Goal: Book appointment/travel/reservation

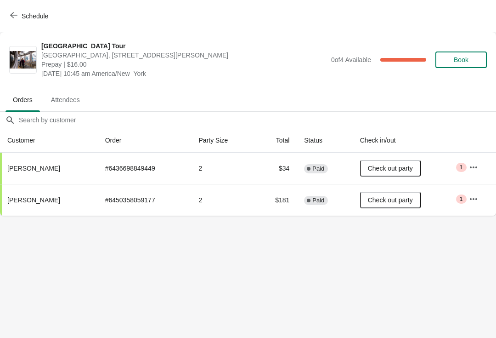
click at [15, 17] on icon "button" at bounding box center [13, 14] width 7 height 7
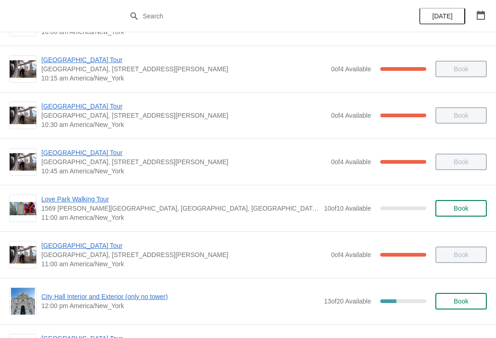
scroll to position [174, 0]
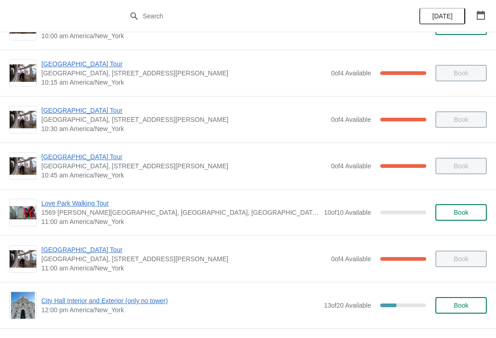
click at [68, 111] on span "[GEOGRAPHIC_DATA] Tour" at bounding box center [183, 110] width 285 height 9
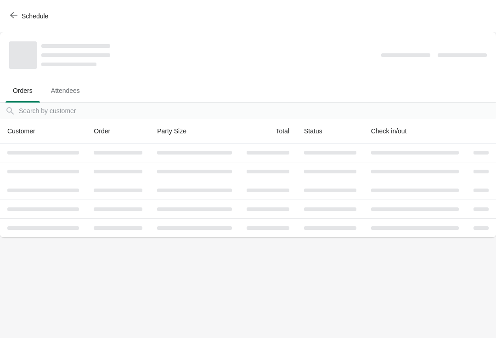
scroll to position [0, 0]
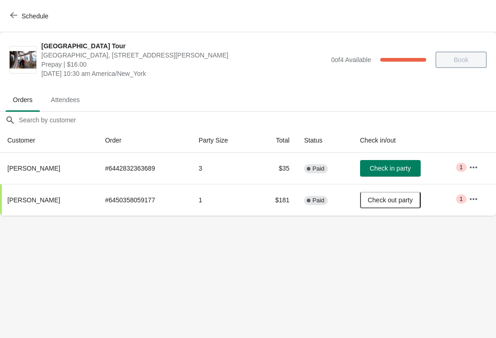
click at [396, 168] on span "Check in party" at bounding box center [390, 167] width 41 height 7
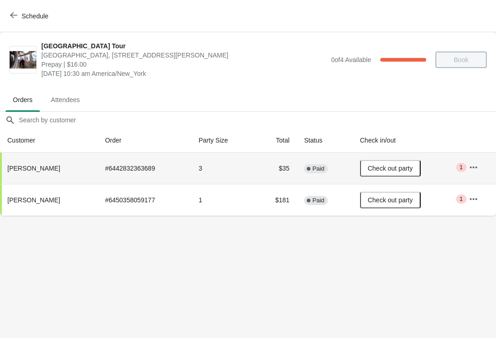
click at [14, 13] on icon "button" at bounding box center [13, 14] width 7 height 7
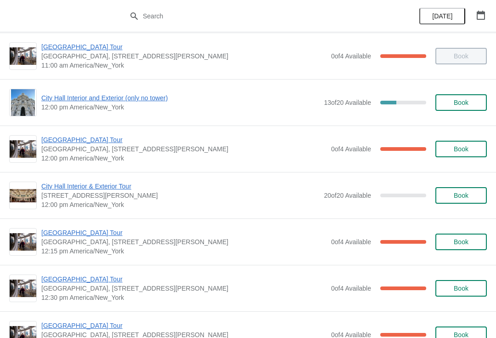
scroll to position [378, 0]
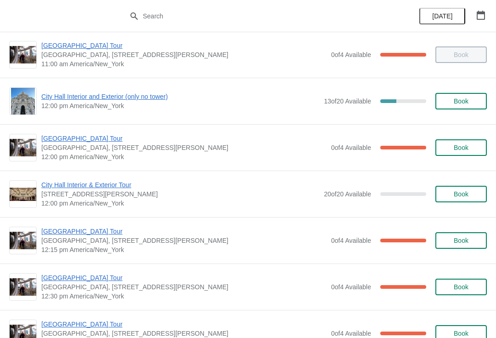
click at [113, 98] on span "City Hall Interior and Exterior (only no tower)" at bounding box center [180, 96] width 278 height 9
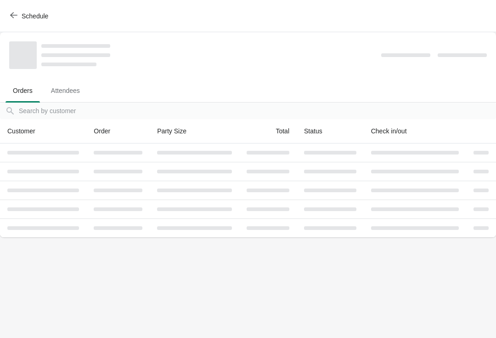
scroll to position [0, 0]
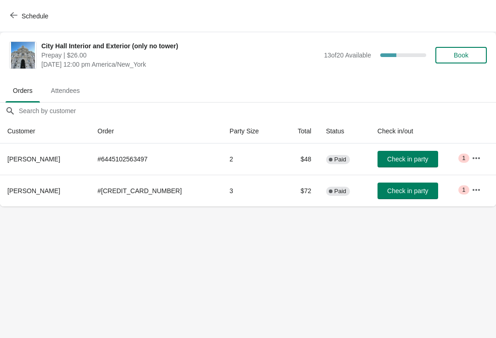
click at [387, 157] on span "Check in party" at bounding box center [407, 158] width 41 height 7
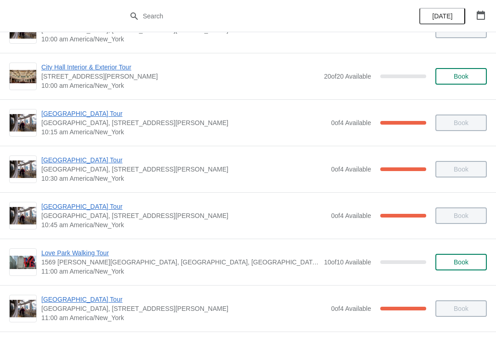
scroll to position [129, 0]
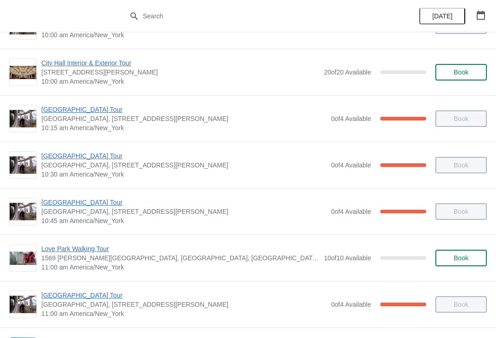
click at [94, 294] on span "[GEOGRAPHIC_DATA] Tour" at bounding box center [183, 294] width 285 height 9
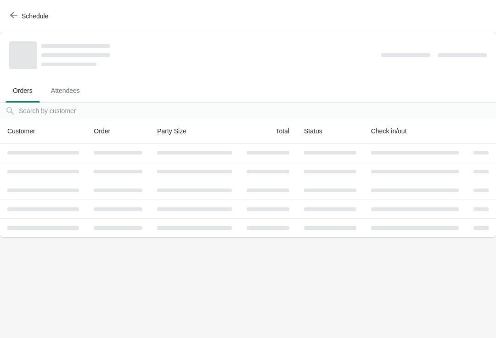
scroll to position [0, 0]
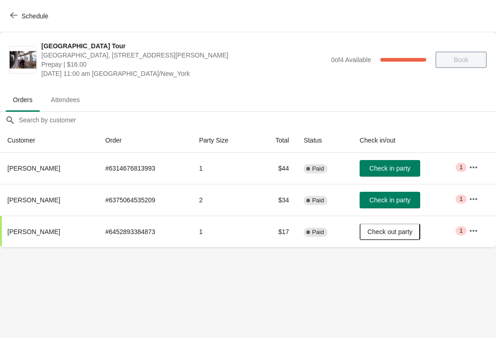
click at [21, 23] on button "Schedule" at bounding box center [30, 16] width 51 height 17
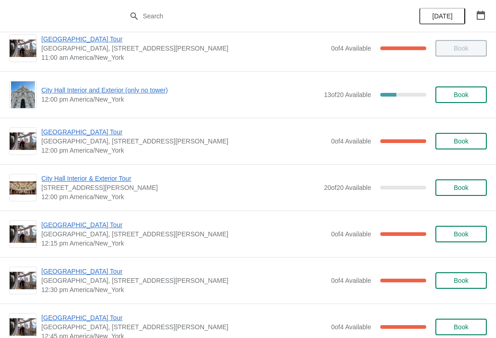
scroll to position [384, 0]
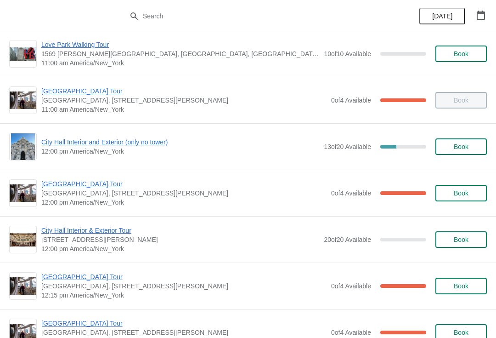
scroll to position [335, 0]
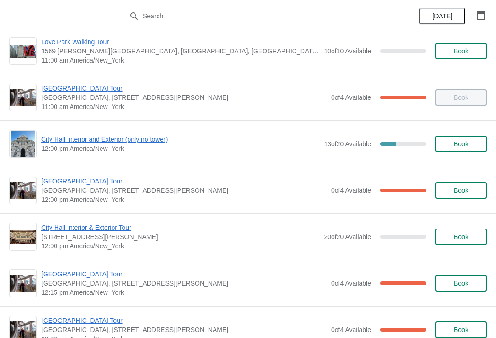
click at [93, 179] on span "[GEOGRAPHIC_DATA] Tour" at bounding box center [183, 180] width 285 height 9
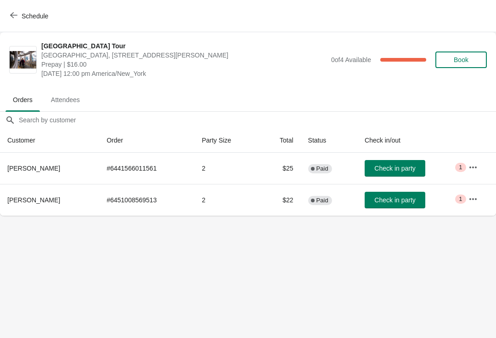
click at [400, 164] on span "Check in party" at bounding box center [394, 167] width 41 height 7
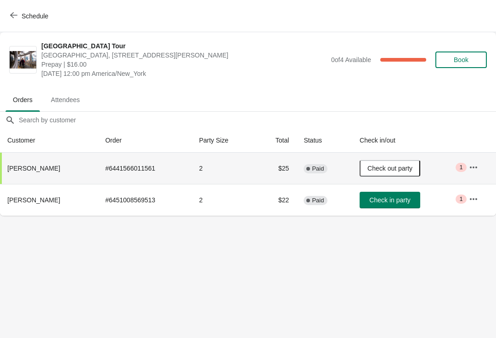
click at [17, 17] on span "Schedule" at bounding box center [30, 15] width 36 height 9
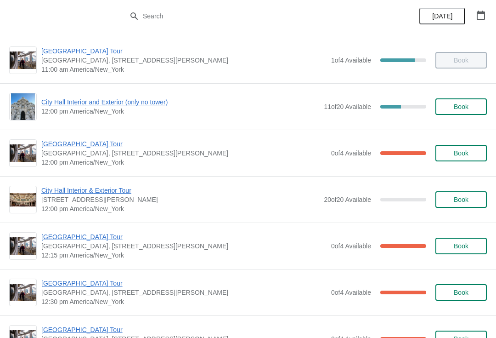
scroll to position [374, 0]
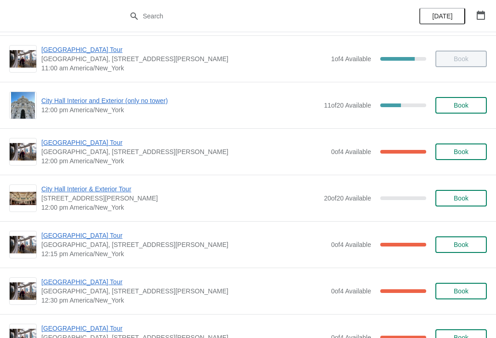
click at [72, 146] on span "[GEOGRAPHIC_DATA] Tour" at bounding box center [183, 142] width 285 height 9
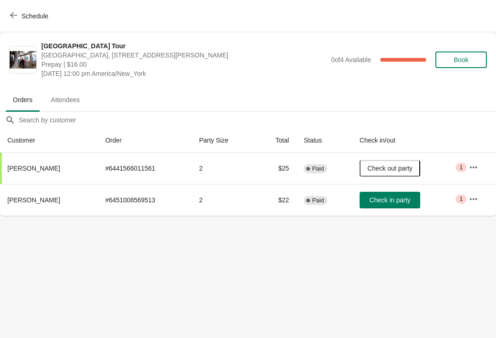
click at [15, 9] on button "Schedule" at bounding box center [30, 16] width 51 height 17
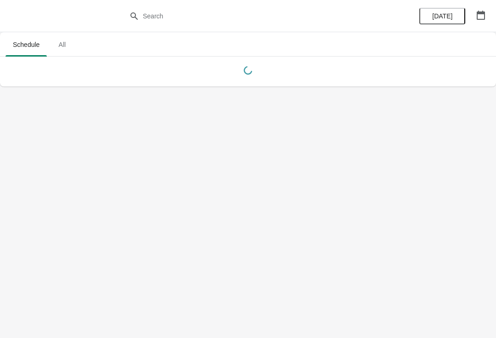
click at [479, 8] on button "button" at bounding box center [481, 15] width 17 height 17
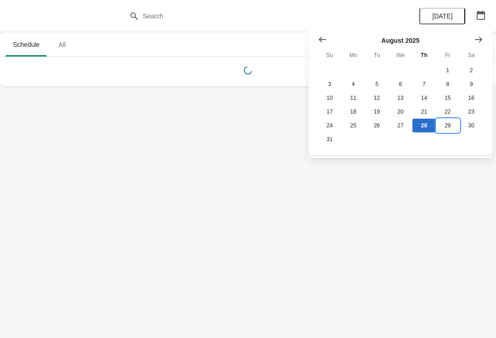
click at [451, 126] on button "29" at bounding box center [447, 125] width 23 height 14
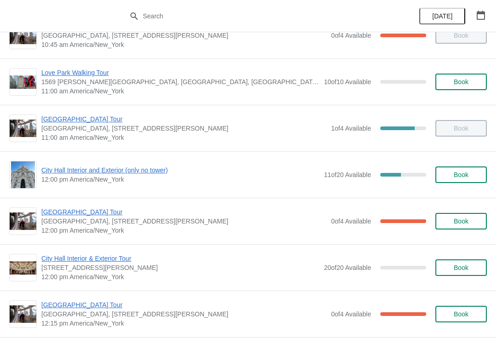
scroll to position [311, 0]
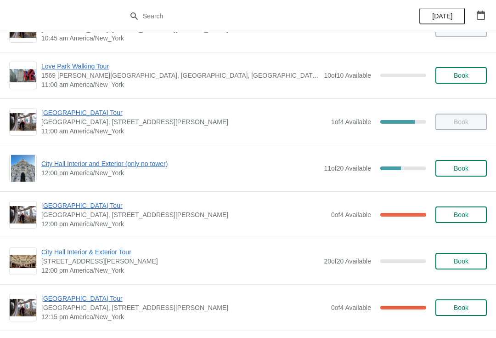
click at [148, 163] on span "City Hall Interior and Exterior (only no tower)" at bounding box center [180, 163] width 278 height 9
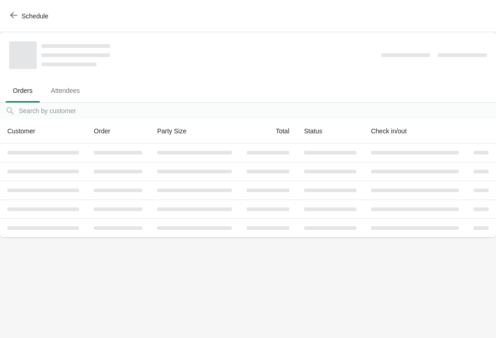
scroll to position [0, 0]
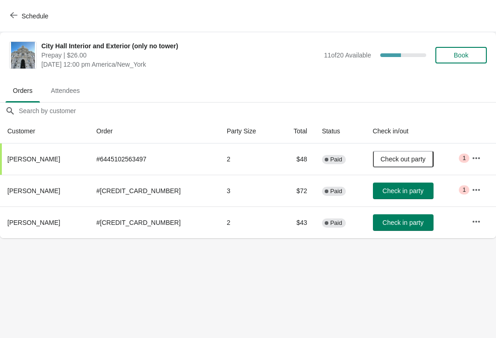
click at [387, 217] on button "Check in party" at bounding box center [403, 222] width 61 height 17
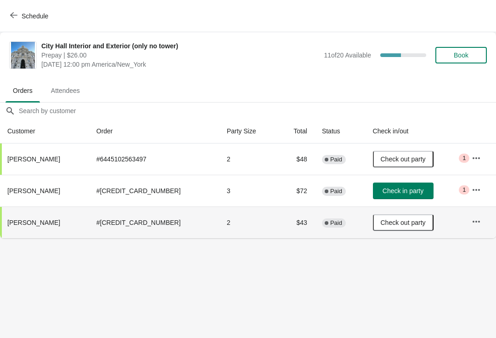
click at [40, 19] on span "Schedule" at bounding box center [35, 15] width 27 height 7
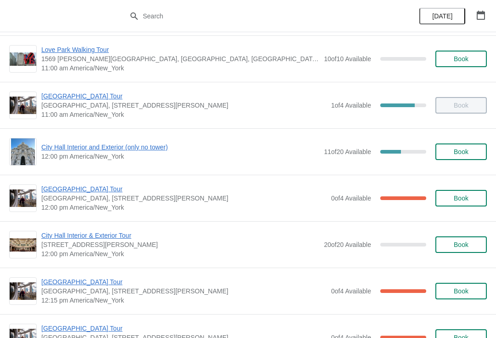
scroll to position [328, 0]
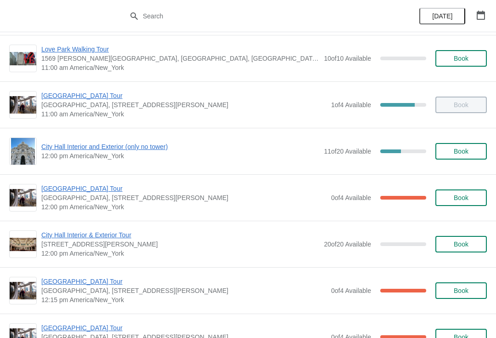
click at [92, 185] on span "[GEOGRAPHIC_DATA] Tour" at bounding box center [183, 188] width 285 height 9
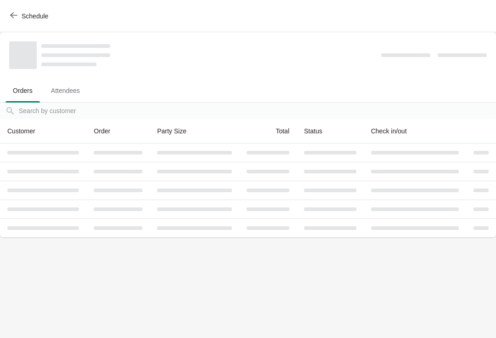
scroll to position [0, 0]
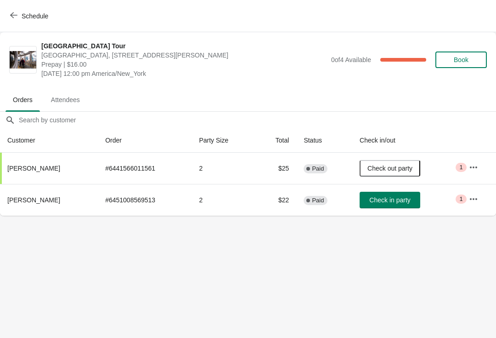
click at [37, 14] on span "Schedule" at bounding box center [35, 15] width 27 height 7
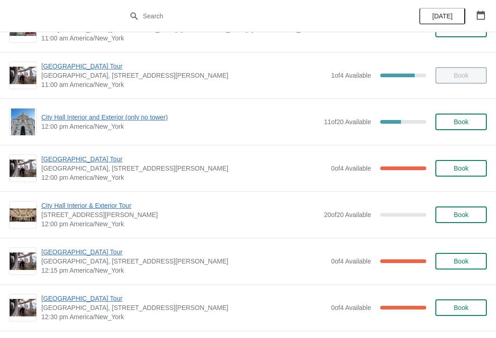
scroll to position [358, 0]
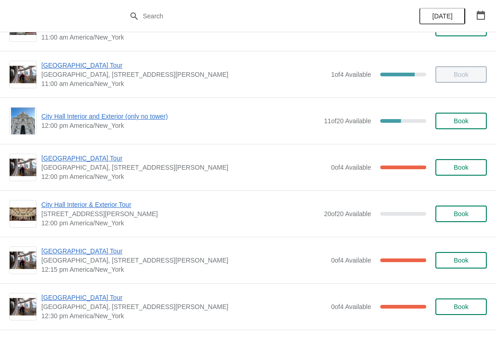
click at [92, 154] on span "[GEOGRAPHIC_DATA] Tour" at bounding box center [183, 157] width 285 height 9
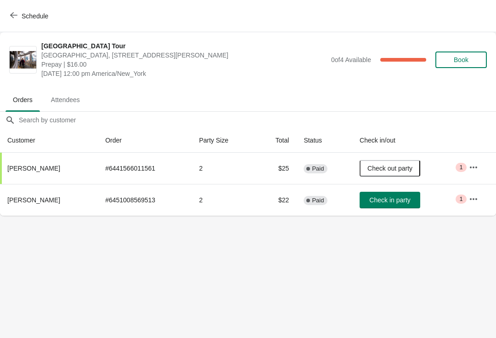
click at [39, 12] on span "Schedule" at bounding box center [35, 15] width 27 height 7
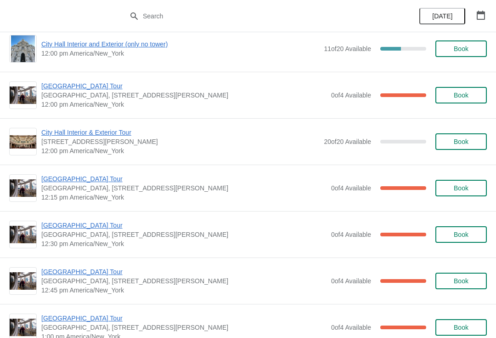
scroll to position [431, 0]
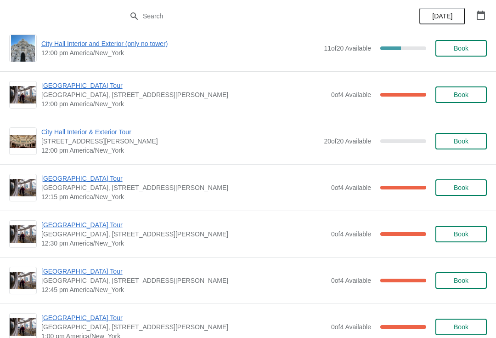
click at [90, 88] on span "[GEOGRAPHIC_DATA] Tour" at bounding box center [183, 85] width 285 height 9
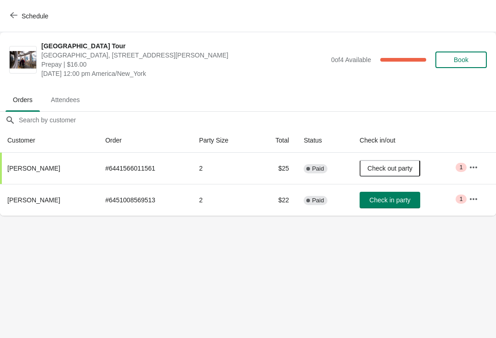
scroll to position [0, 0]
click at [30, 6] on div "Schedule" at bounding box center [248, 16] width 496 height 32
click at [32, 17] on span "Schedule" at bounding box center [35, 15] width 27 height 7
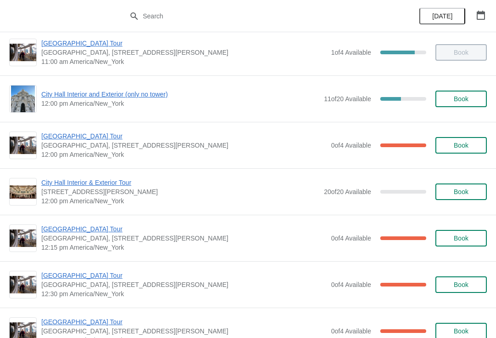
scroll to position [376, 0]
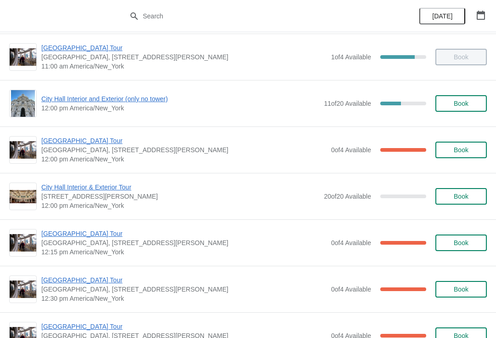
click at [82, 137] on span "[GEOGRAPHIC_DATA] Tour" at bounding box center [183, 140] width 285 height 9
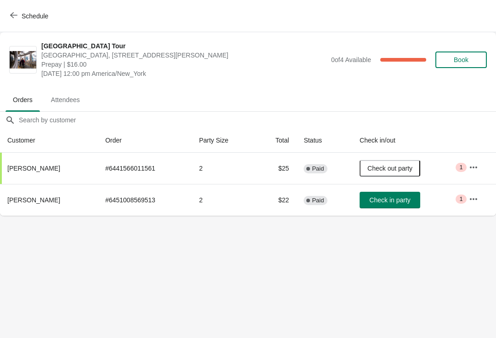
scroll to position [0, 0]
click at [399, 202] on span "Check in party" at bounding box center [389, 199] width 41 height 7
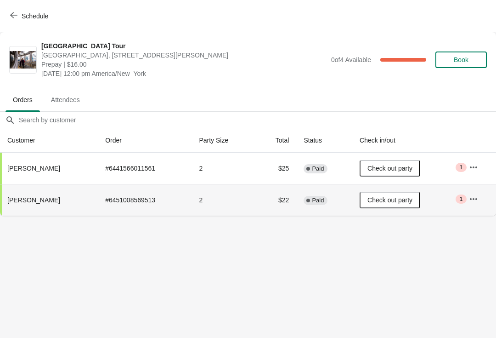
click at [31, 21] on button "Schedule" at bounding box center [30, 16] width 51 height 17
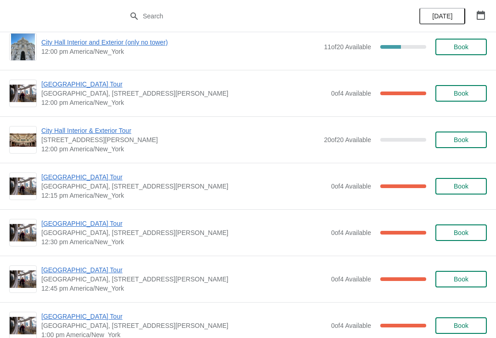
scroll to position [450, 0]
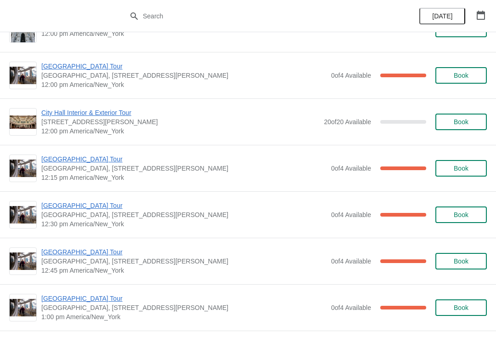
click at [97, 159] on span "[GEOGRAPHIC_DATA] Tour" at bounding box center [183, 158] width 285 height 9
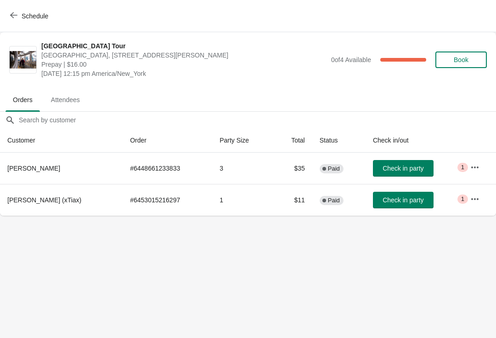
click at [397, 203] on span "Check in party" at bounding box center [403, 199] width 41 height 7
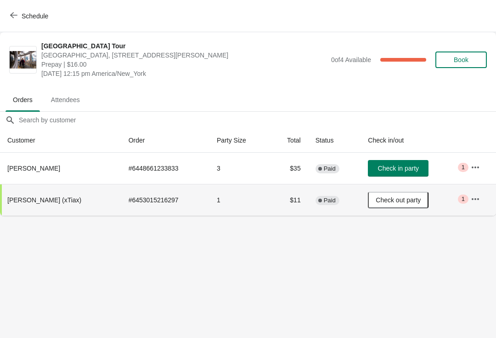
click at [399, 162] on button "Check in party" at bounding box center [398, 168] width 61 height 17
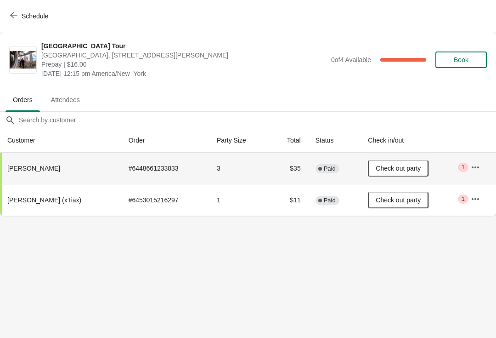
click at [18, 10] on button "Schedule" at bounding box center [30, 16] width 51 height 17
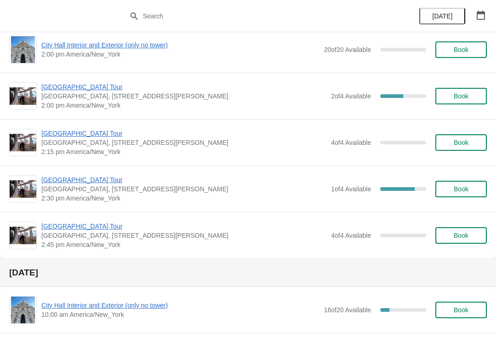
scroll to position [3772, 0]
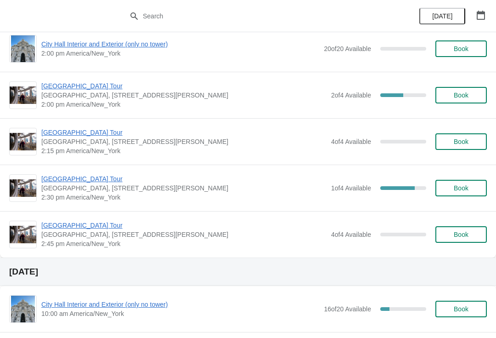
click at [472, 232] on span "Book" at bounding box center [461, 234] width 35 height 7
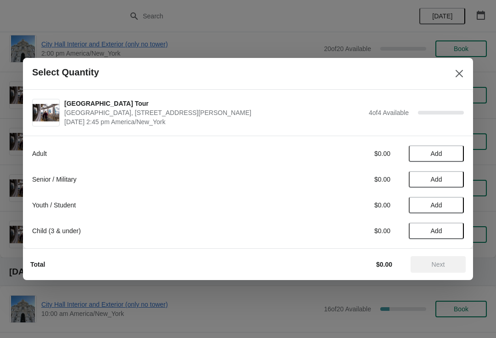
click at [447, 147] on button "Add" at bounding box center [436, 153] width 55 height 17
click at [454, 151] on icon at bounding box center [452, 154] width 10 height 10
click at [446, 264] on span "Next" at bounding box center [438, 263] width 40 height 7
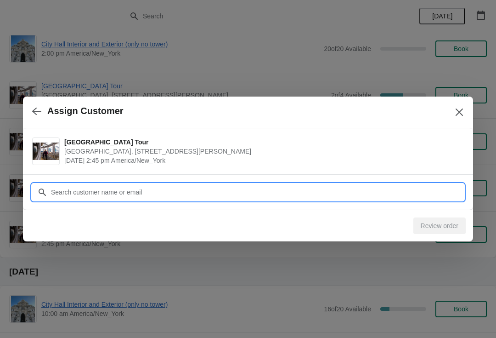
click at [299, 186] on input "Customer" at bounding box center [257, 192] width 413 height 17
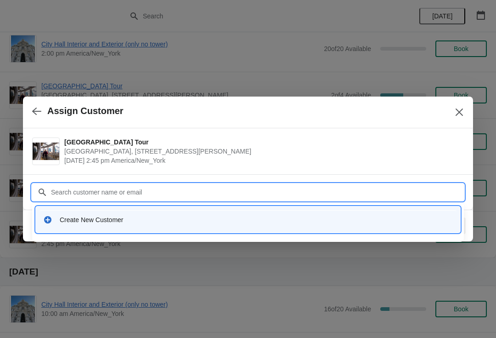
click at [282, 220] on div "Create New Customer" at bounding box center [256, 219] width 393 height 9
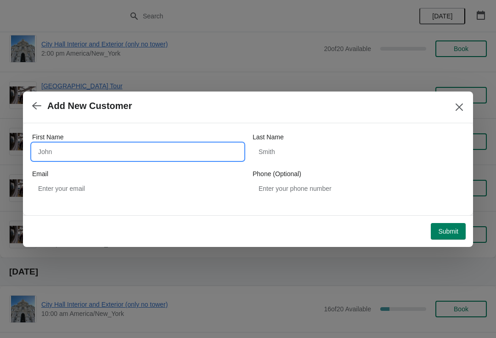
click at [185, 148] on input "First Name" at bounding box center [137, 151] width 211 height 17
click at [187, 137] on div "First Name" at bounding box center [137, 136] width 211 height 9
click at [165, 158] on input "First Name" at bounding box center [137, 151] width 211 height 17
click at [189, 145] on input "First Name" at bounding box center [137, 151] width 211 height 17
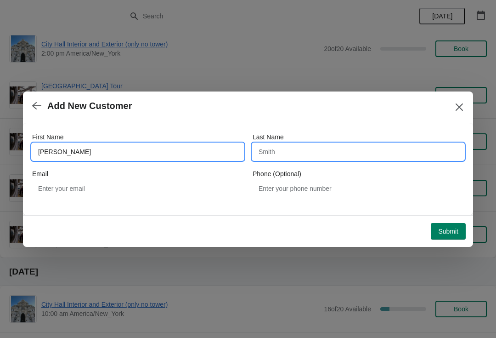
click at [339, 153] on input "Last Name" at bounding box center [358, 151] width 211 height 17
click at [143, 154] on input "Janet" at bounding box center [137, 151] width 211 height 17
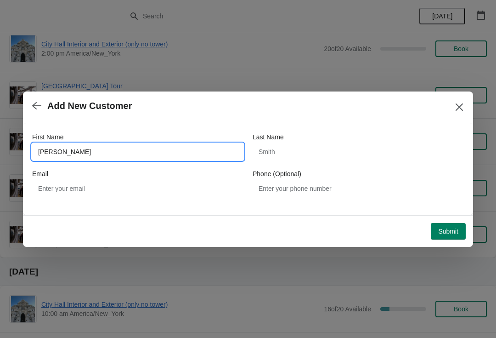
type input "J"
type input "Gilbert"
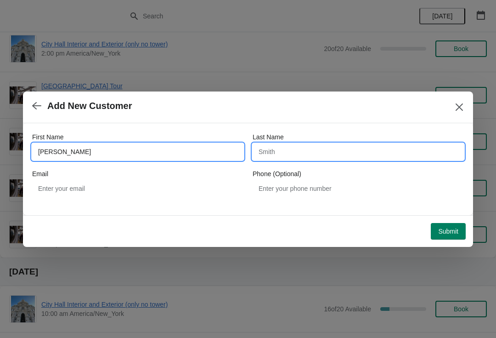
click at [335, 152] on input "Last Name" at bounding box center [358, 151] width 211 height 17
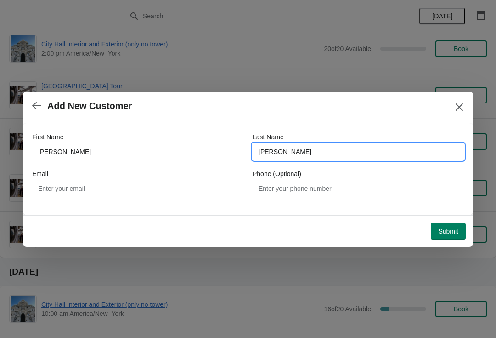
type input "janet ruth"
click at [451, 236] on button "Submit" at bounding box center [448, 231] width 35 height 17
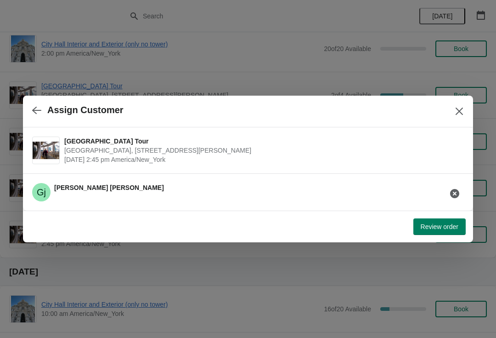
click at [461, 107] on icon "Close" at bounding box center [459, 111] width 9 height 9
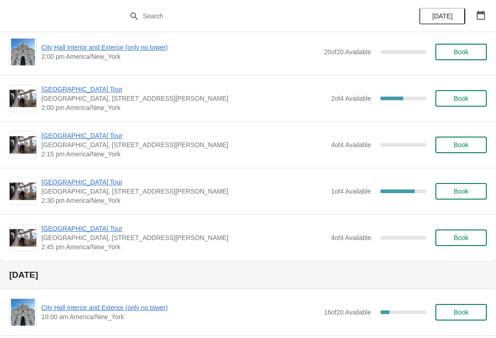
scroll to position [3789, 0]
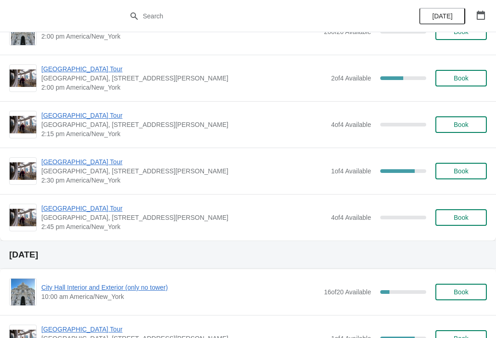
click at [89, 206] on span "[GEOGRAPHIC_DATA] Tour" at bounding box center [183, 207] width 285 height 9
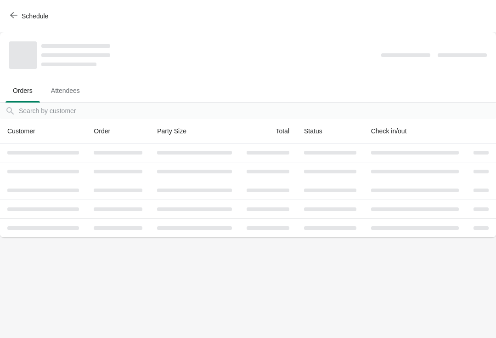
scroll to position [0, 0]
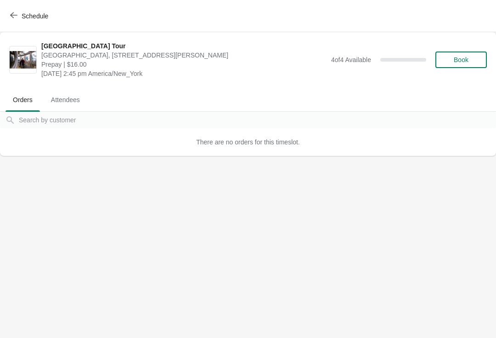
click at [466, 65] on button "Book" at bounding box center [460, 59] width 51 height 17
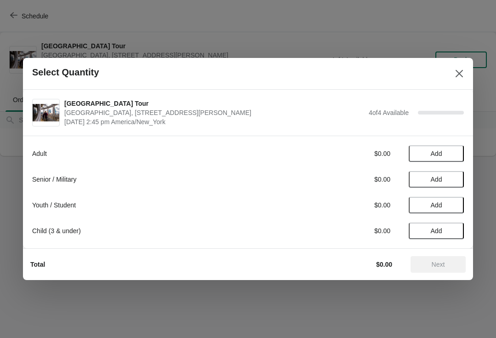
click at [449, 149] on button "Add" at bounding box center [436, 153] width 55 height 17
click at [444, 153] on div "1" at bounding box center [436, 154] width 55 height 10
click at [454, 156] on icon at bounding box center [452, 154] width 10 height 10
click at [444, 272] on button "Next" at bounding box center [438, 264] width 55 height 17
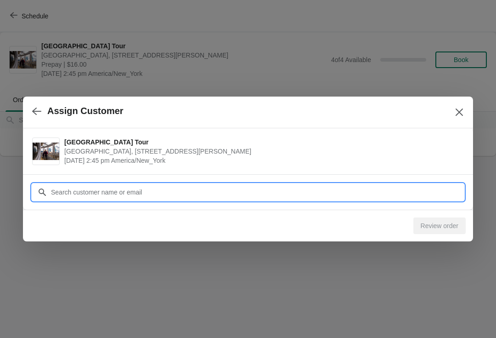
click at [429, 191] on input "Customer" at bounding box center [257, 192] width 413 height 17
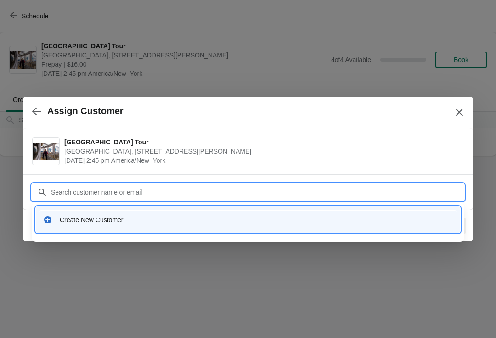
click at [208, 225] on div "Create New Customer" at bounding box center [247, 219] width 417 height 19
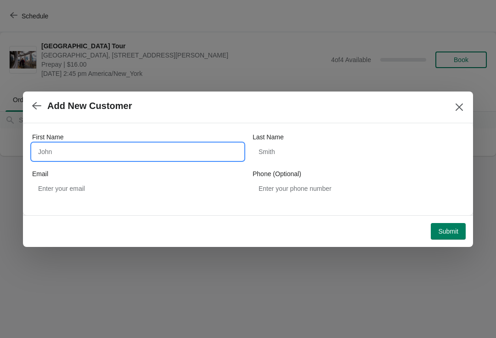
click at [161, 151] on input "First Name" at bounding box center [137, 151] width 211 height 17
type input "Gilbert"
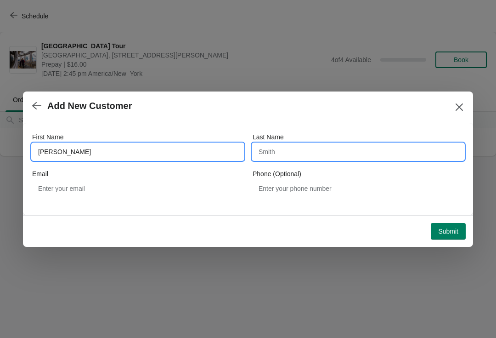
click at [317, 147] on input "Last Name" at bounding box center [358, 151] width 211 height 17
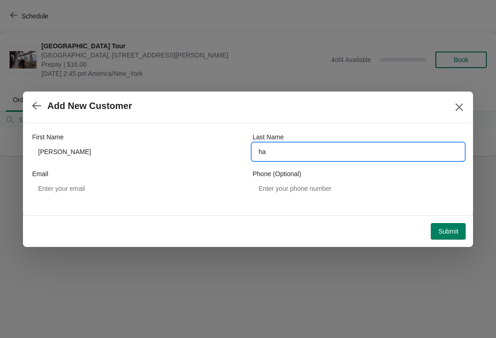
type input "h"
type input "Janet"
click at [449, 229] on span "Submit" at bounding box center [448, 230] width 20 height 7
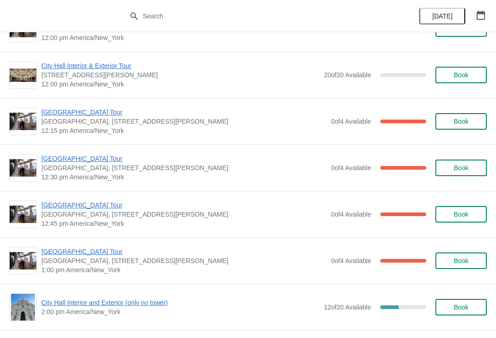
scroll to position [1468, 0]
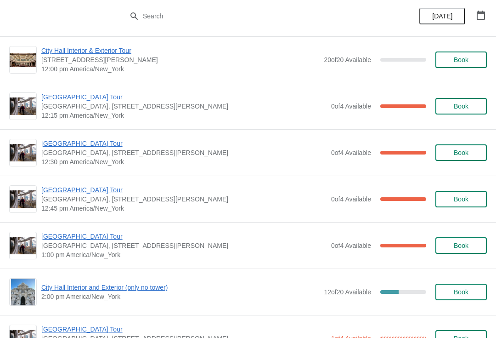
click at [92, 185] on span "[GEOGRAPHIC_DATA] Tour" at bounding box center [183, 189] width 285 height 9
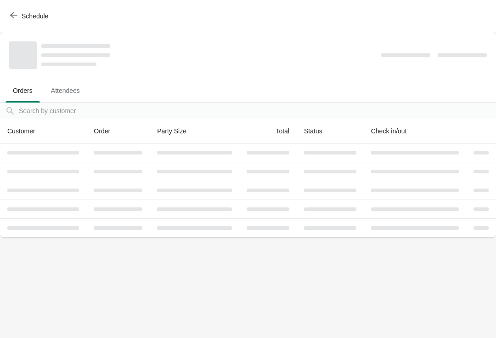
scroll to position [0, 0]
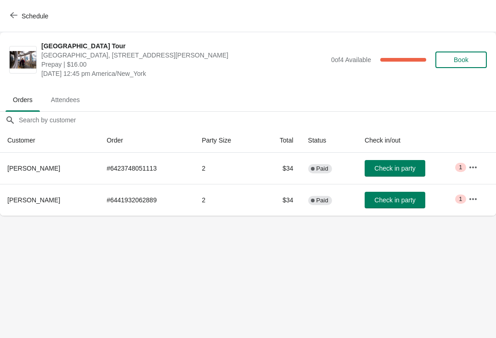
click at [35, 20] on span "Schedule" at bounding box center [35, 15] width 27 height 7
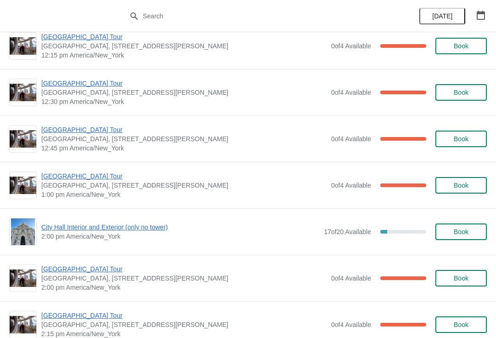
scroll to position [571, 0]
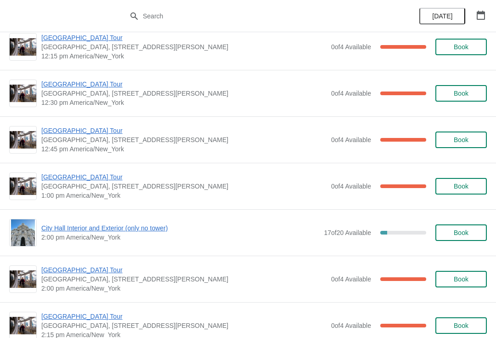
click at [87, 127] on span "[GEOGRAPHIC_DATA] Tour" at bounding box center [183, 130] width 285 height 9
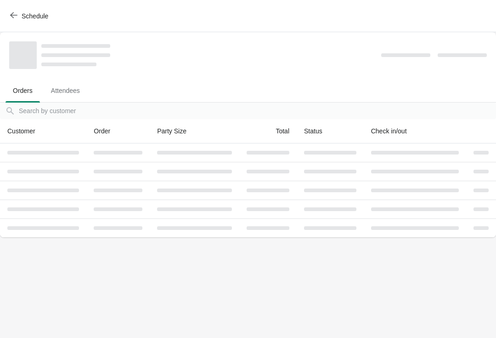
scroll to position [0, 0]
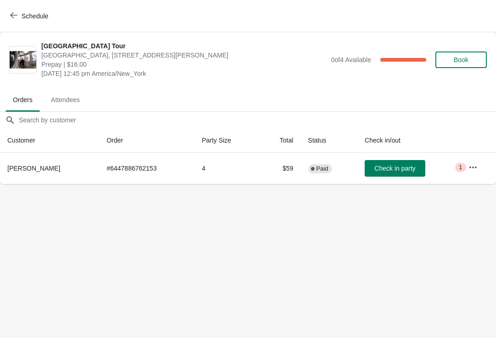
click at [395, 158] on td "Check in party" at bounding box center [409, 167] width 104 height 31
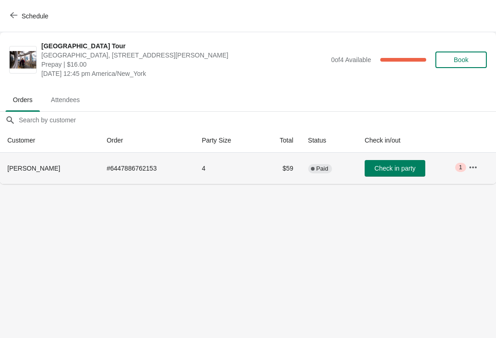
click at [408, 175] on button "Check in party" at bounding box center [395, 168] width 61 height 17
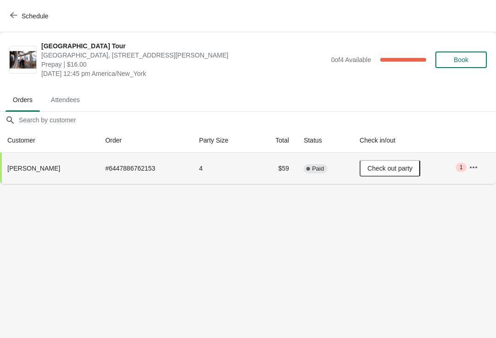
click at [30, 8] on button "Schedule" at bounding box center [30, 16] width 51 height 17
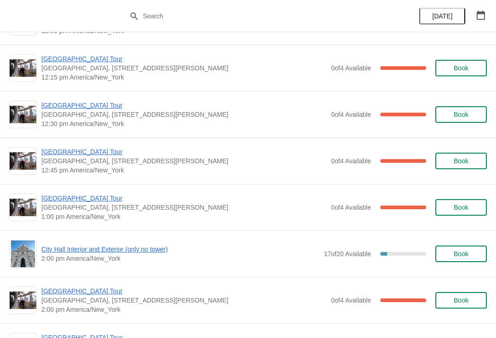
scroll to position [548, 0]
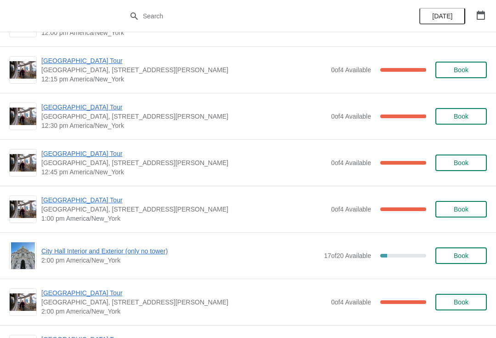
click at [99, 105] on span "[GEOGRAPHIC_DATA] Tour" at bounding box center [183, 106] width 285 height 9
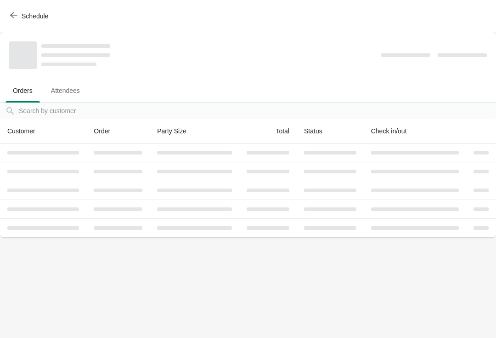
scroll to position [0, 0]
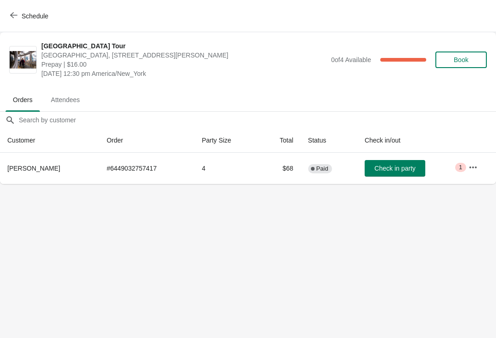
click at [403, 161] on button "Check in party" at bounding box center [395, 168] width 61 height 17
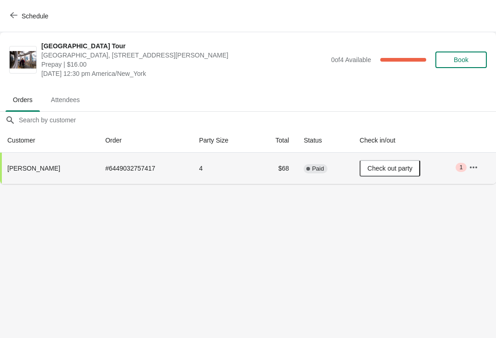
click at [44, 11] on button "Schedule" at bounding box center [30, 16] width 51 height 17
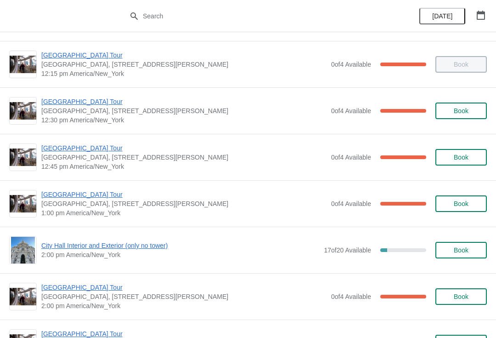
scroll to position [562, 0]
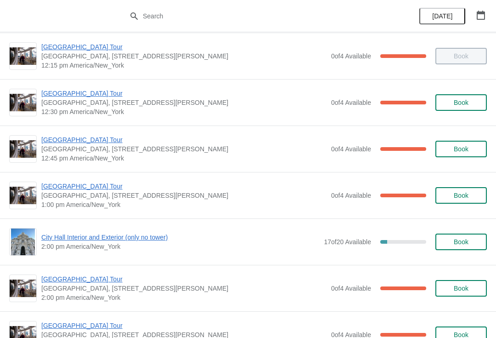
click at [96, 190] on span "[GEOGRAPHIC_DATA] Tour" at bounding box center [183, 185] width 285 height 9
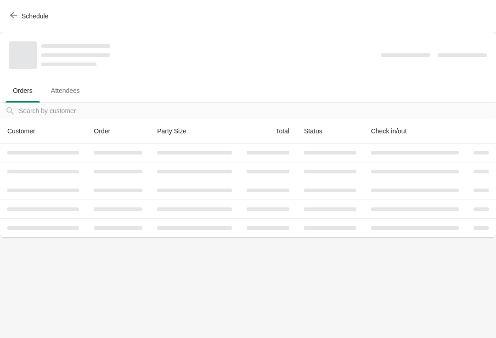
scroll to position [0, 0]
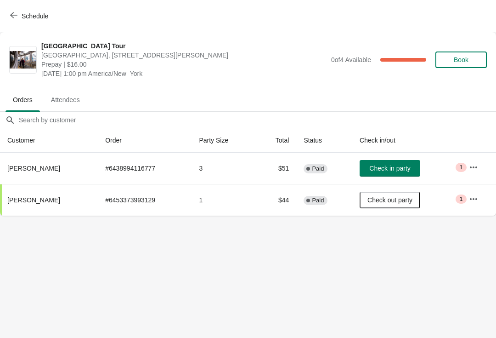
click at [32, 19] on span "Schedule" at bounding box center [35, 15] width 27 height 7
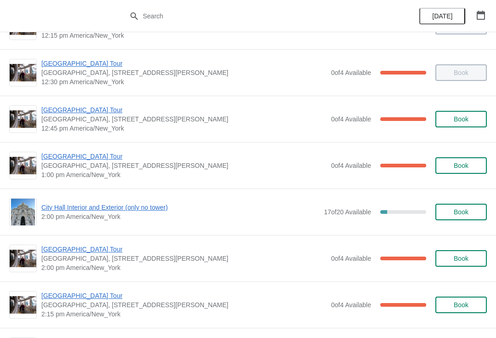
scroll to position [594, 0]
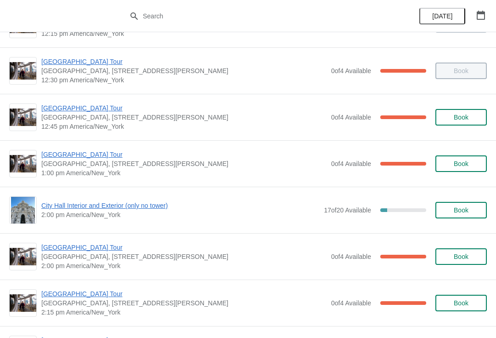
click at [159, 207] on span "City Hall Interior and Exterior (only no tower)" at bounding box center [180, 205] width 278 height 9
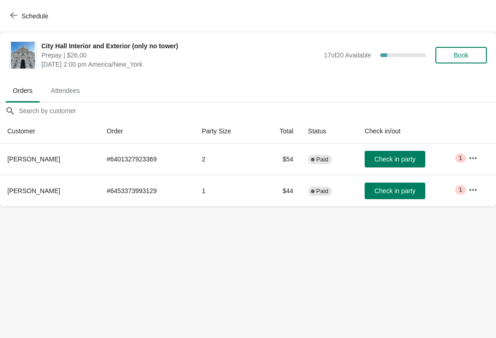
click at [400, 194] on span "Check in party" at bounding box center [394, 190] width 41 height 7
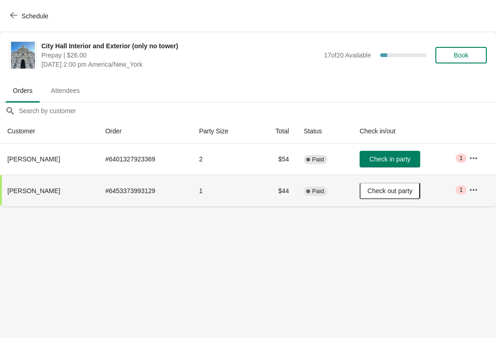
click at [23, 13] on span "Schedule" at bounding box center [35, 15] width 27 height 7
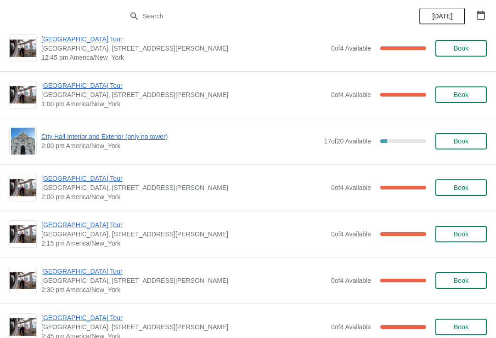
scroll to position [647, 0]
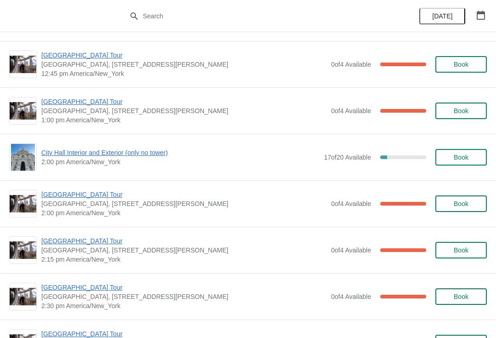
click at [86, 103] on span "[GEOGRAPHIC_DATA] Tour" at bounding box center [183, 101] width 285 height 9
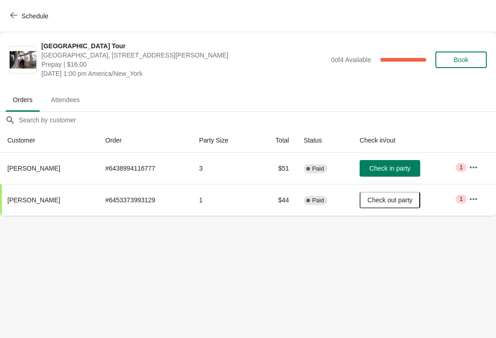
click at [400, 164] on span "Check in party" at bounding box center [389, 167] width 41 height 7
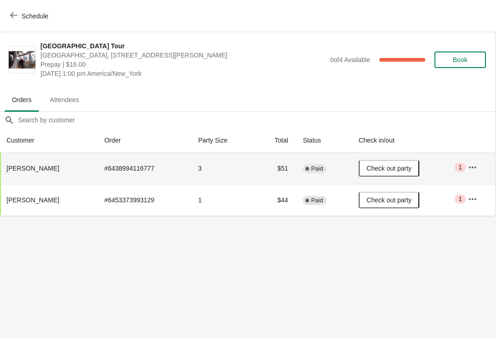
scroll to position [0, 0]
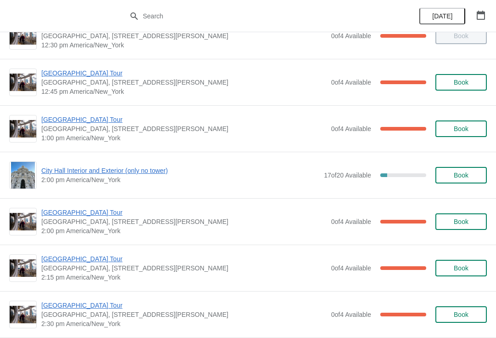
scroll to position [629, 0]
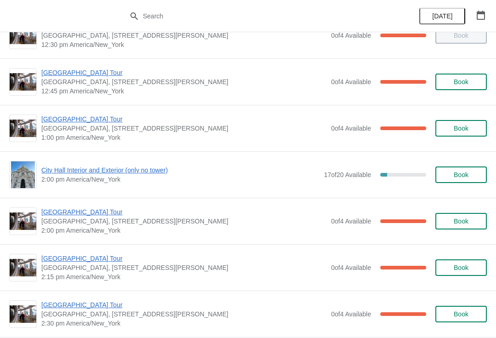
click at [468, 182] on button "Book" at bounding box center [460, 174] width 51 height 17
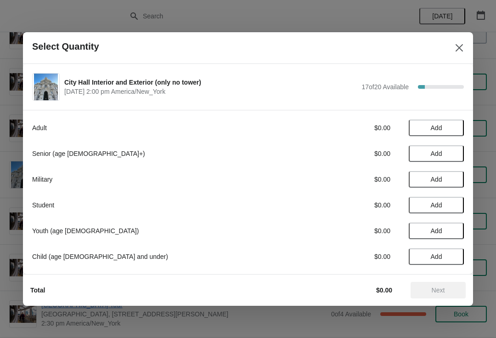
click at [433, 183] on span "Add" at bounding box center [436, 178] width 11 height 7
click at [435, 206] on span "Add" at bounding box center [436, 204] width 11 height 7
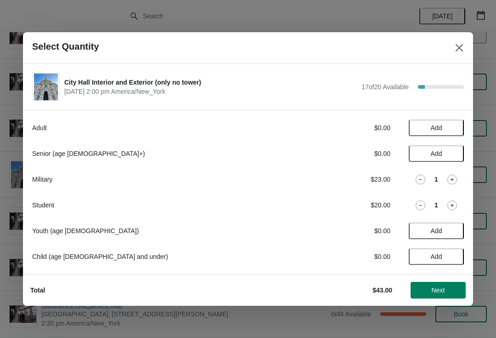
click at [420, 179] on icon at bounding box center [420, 179] width 3 height 0
click at [419, 200] on icon at bounding box center [421, 205] width 10 height 10
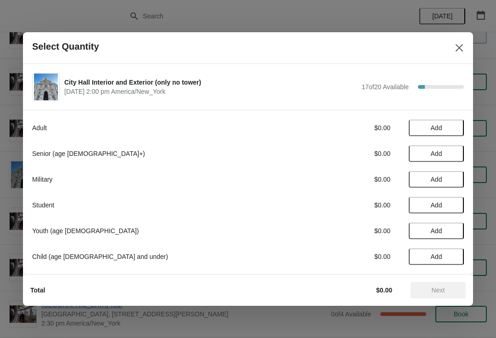
click at [445, 203] on span "Add" at bounding box center [436, 204] width 39 height 7
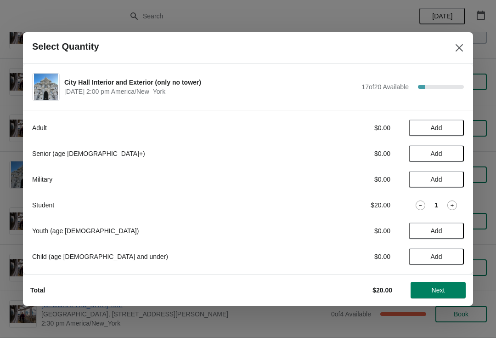
click at [424, 203] on icon at bounding box center [421, 205] width 10 height 10
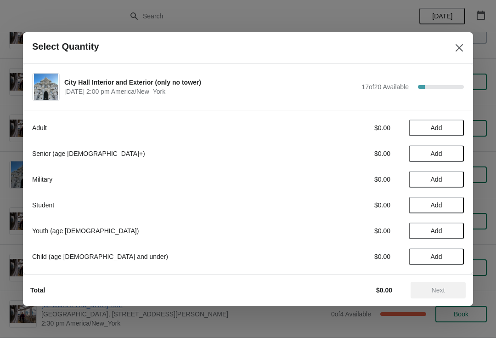
click at [473, 48] on div "Select Quantity" at bounding box center [248, 48] width 450 height 32
click at [456, 49] on icon "Close" at bounding box center [459, 47] width 9 height 9
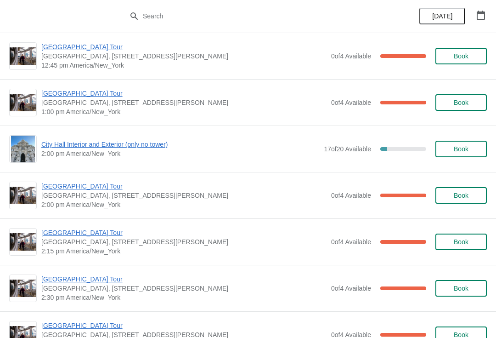
scroll to position [648, 0]
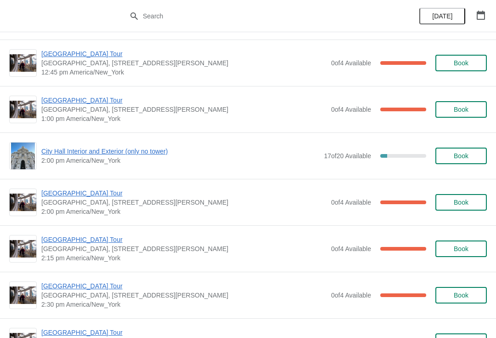
click at [158, 154] on span "City Hall Interior and Exterior (only no tower)" at bounding box center [180, 150] width 278 height 9
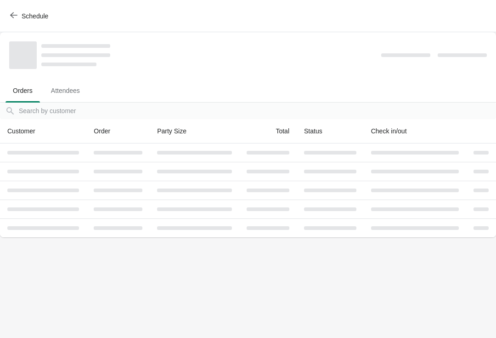
scroll to position [0, 0]
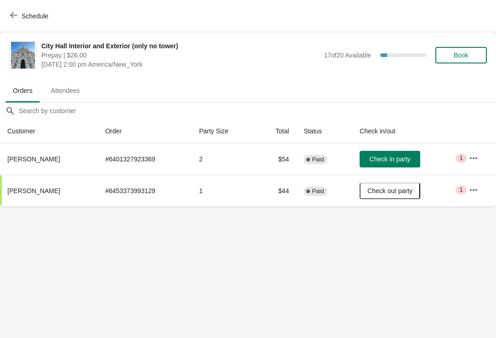
click at [34, 10] on button "Schedule" at bounding box center [30, 16] width 51 height 17
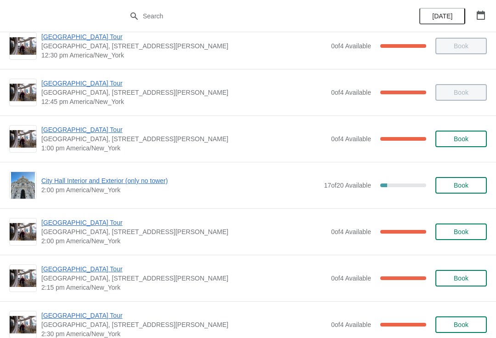
scroll to position [620, 0]
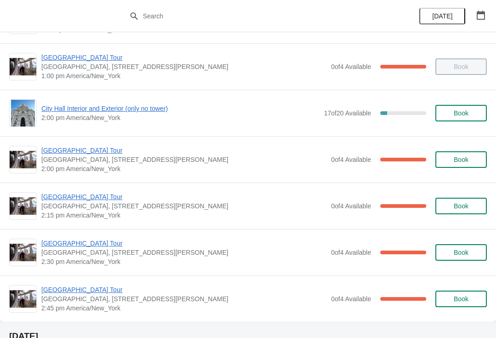
scroll to position [689, 0]
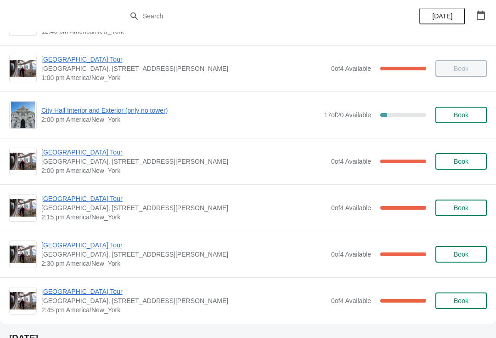
click at [95, 154] on span "[GEOGRAPHIC_DATA] Tour" at bounding box center [183, 151] width 285 height 9
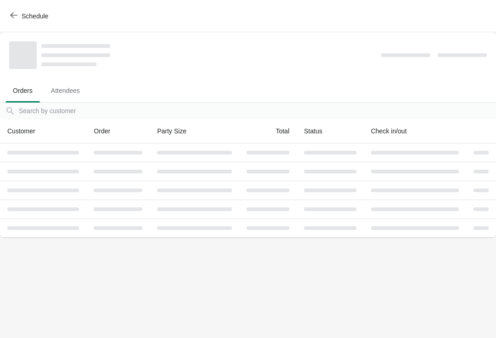
scroll to position [0, 0]
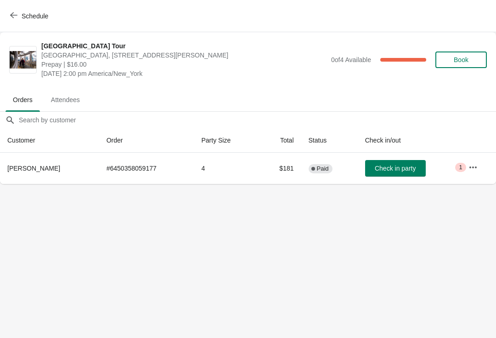
click at [48, 8] on button "Schedule" at bounding box center [30, 16] width 51 height 17
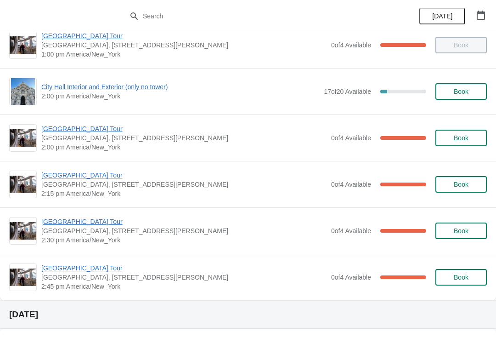
scroll to position [708, 0]
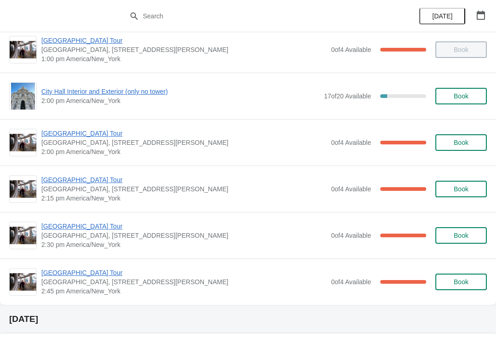
click at [92, 175] on span "[GEOGRAPHIC_DATA] Tour" at bounding box center [183, 179] width 285 height 9
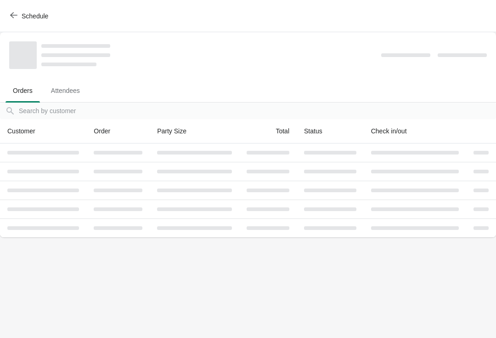
scroll to position [0, 0]
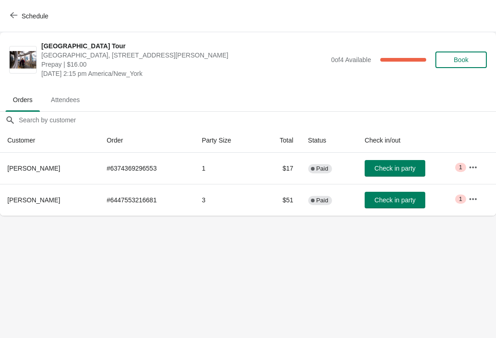
click at [48, 14] on span "Schedule" at bounding box center [35, 15] width 27 height 7
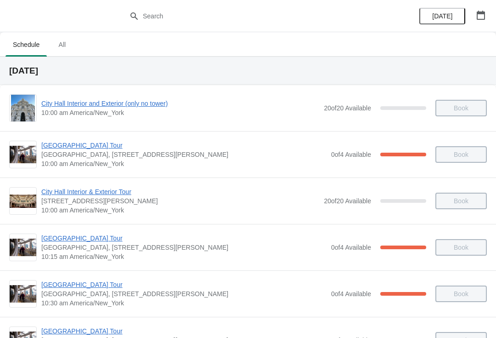
click at [289, 191] on span "City Hall Interior & Exterior Tour" at bounding box center [180, 191] width 278 height 9
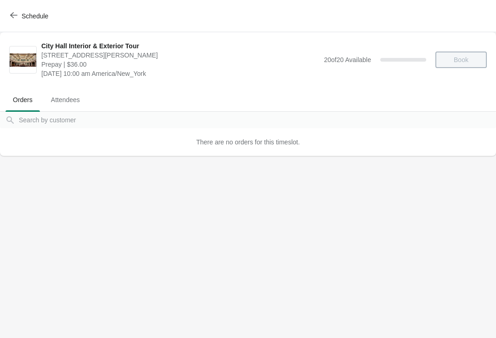
click at [48, 14] on span "Schedule" at bounding box center [35, 15] width 27 height 7
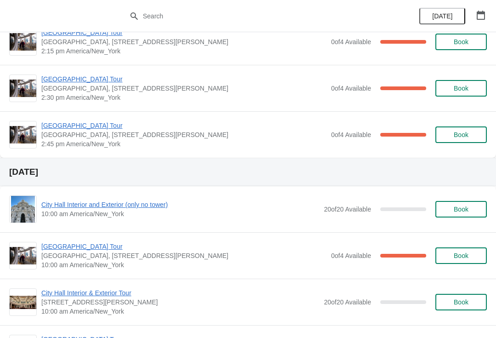
scroll to position [819, 0]
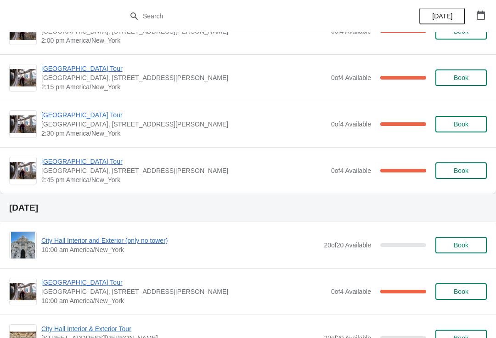
click at [93, 116] on span "[GEOGRAPHIC_DATA] Tour" at bounding box center [183, 114] width 285 height 9
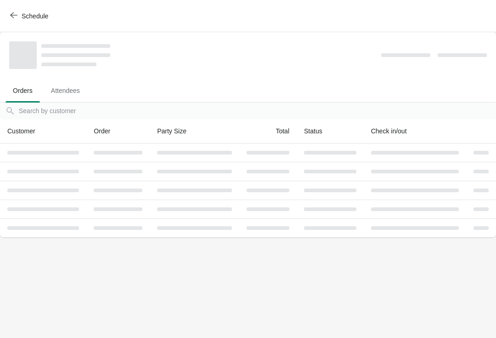
scroll to position [0, 0]
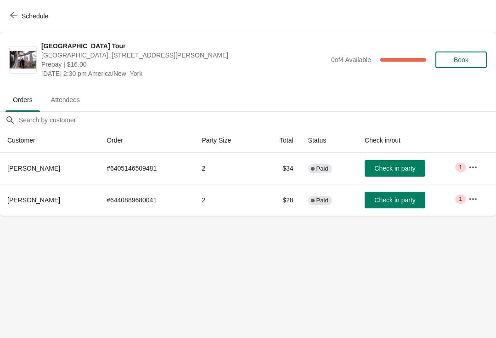
click at [51, 14] on button "Schedule" at bounding box center [30, 16] width 51 height 17
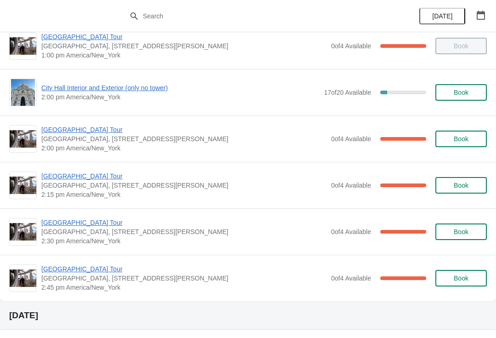
scroll to position [724, 0]
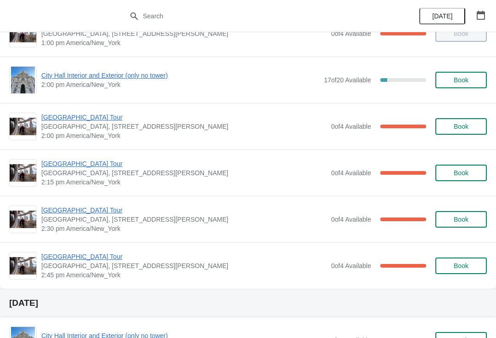
click at [91, 255] on span "[GEOGRAPHIC_DATA] Tour" at bounding box center [183, 256] width 285 height 9
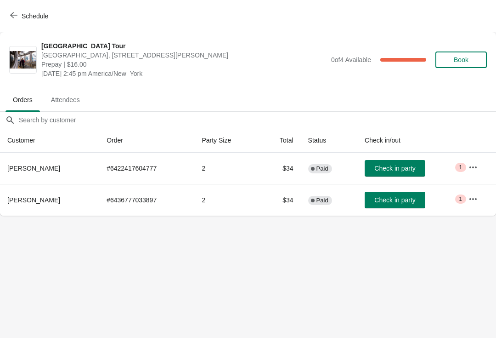
click at [32, 12] on span "Schedule" at bounding box center [35, 15] width 27 height 7
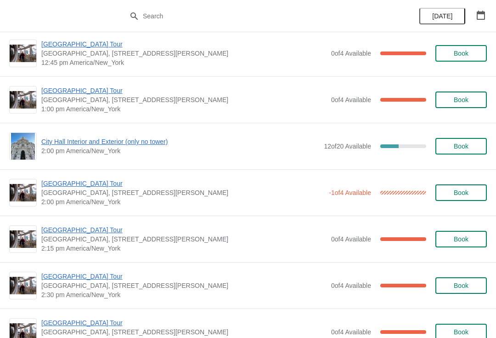
scroll to position [1612, 0]
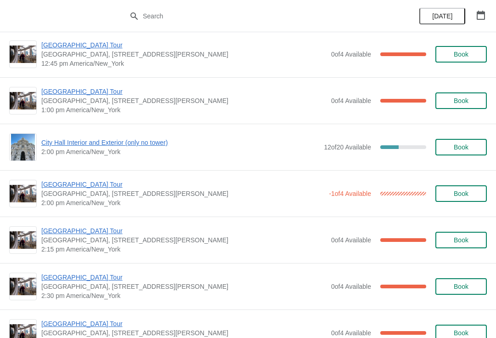
click at [89, 228] on span "[GEOGRAPHIC_DATA] Tour" at bounding box center [183, 230] width 285 height 9
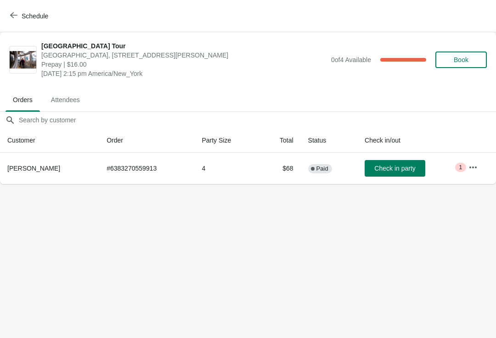
click at [43, 17] on span "Schedule" at bounding box center [35, 15] width 27 height 7
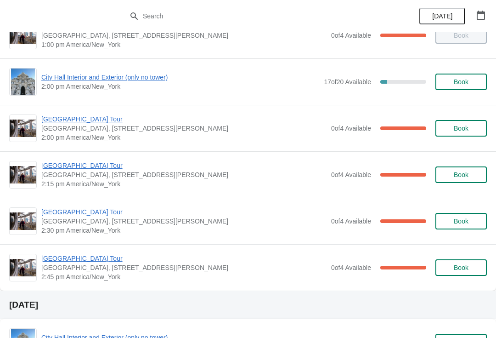
scroll to position [723, 0]
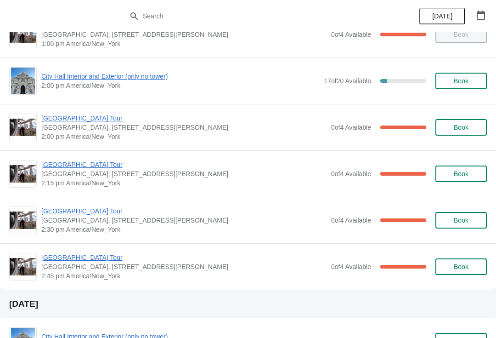
click at [91, 162] on span "[GEOGRAPHIC_DATA] Tour" at bounding box center [183, 164] width 285 height 9
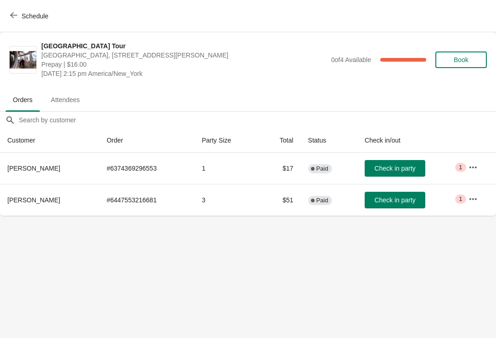
click at [52, 18] on button "Schedule" at bounding box center [30, 16] width 51 height 17
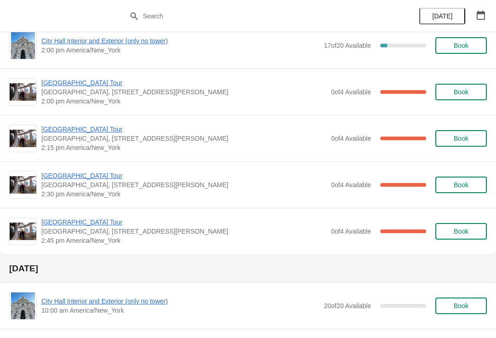
scroll to position [757, 0]
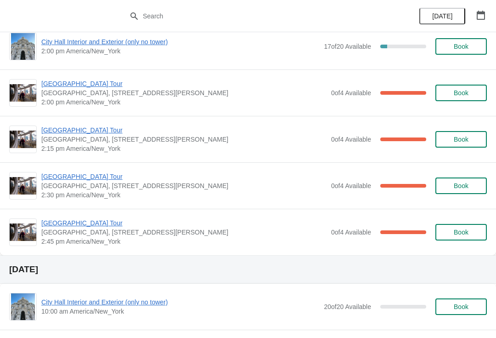
click at [89, 130] on span "[GEOGRAPHIC_DATA] Tour" at bounding box center [183, 129] width 285 height 9
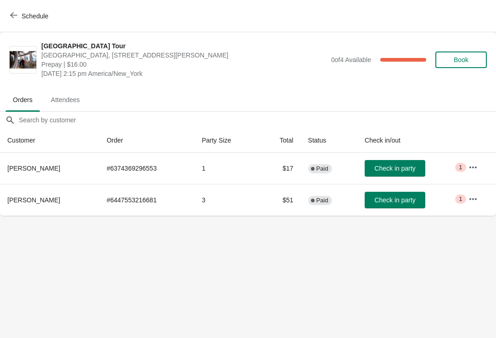
scroll to position [0, 0]
click at [37, 11] on button "Schedule" at bounding box center [30, 16] width 51 height 17
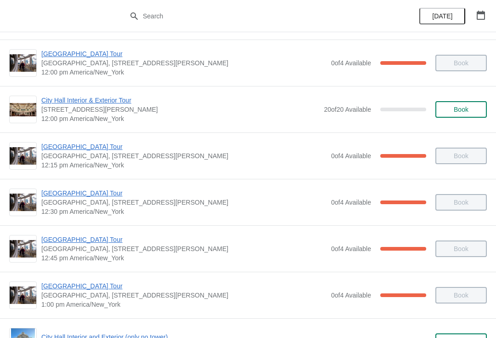
scroll to position [466, 0]
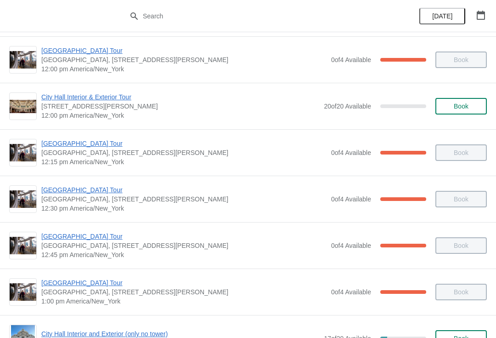
click at [69, 144] on span "[GEOGRAPHIC_DATA] Tour" at bounding box center [183, 143] width 285 height 9
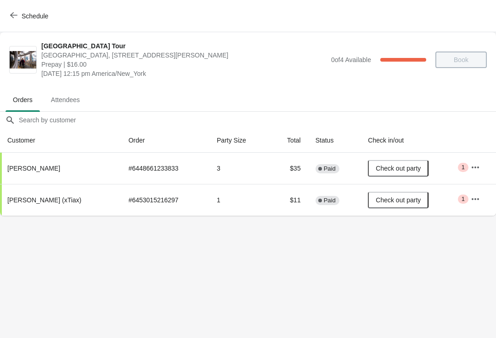
click at [2, 14] on div "Schedule" at bounding box center [248, 16] width 496 height 32
click at [17, 11] on button "Schedule" at bounding box center [30, 16] width 51 height 17
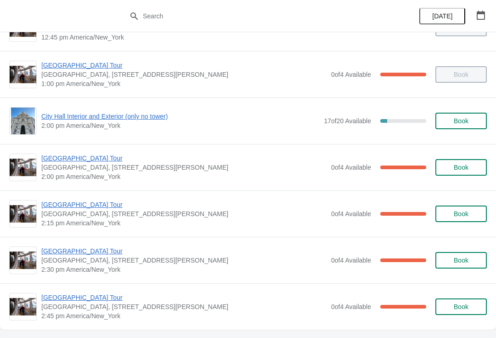
scroll to position [683, 0]
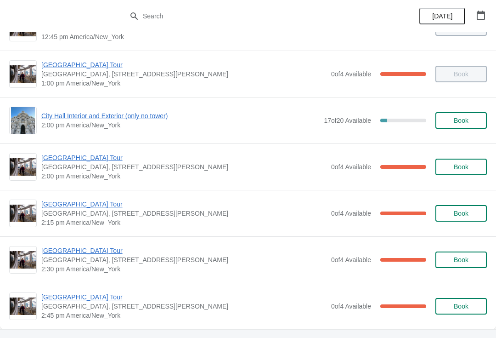
click at [79, 160] on span "[GEOGRAPHIC_DATA] Tour" at bounding box center [183, 157] width 285 height 9
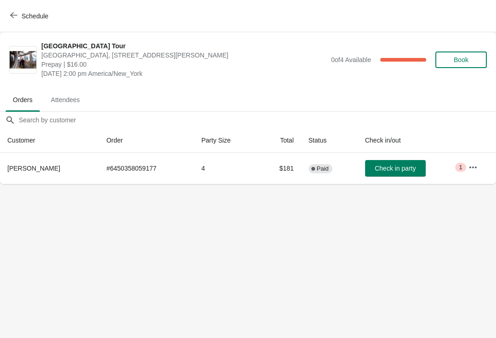
click at [8, 13] on button "Schedule" at bounding box center [30, 16] width 51 height 17
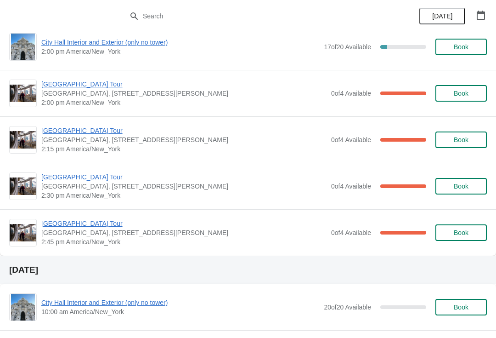
scroll to position [759, 0]
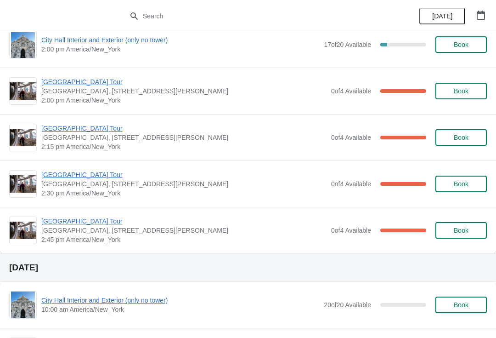
click at [82, 175] on span "[GEOGRAPHIC_DATA] Tour" at bounding box center [183, 174] width 285 height 9
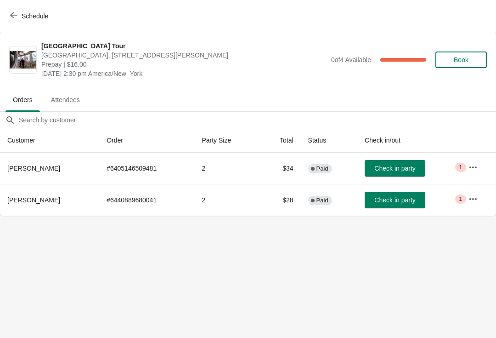
scroll to position [0, 0]
click at [6, 11] on button "Schedule" at bounding box center [30, 16] width 51 height 17
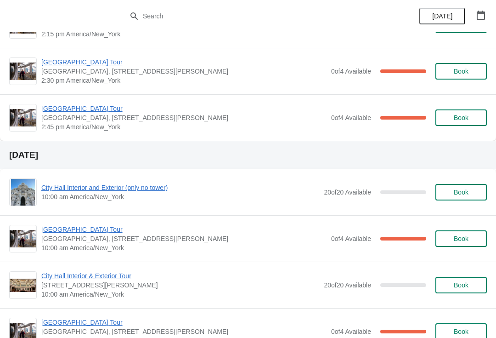
scroll to position [825, 0]
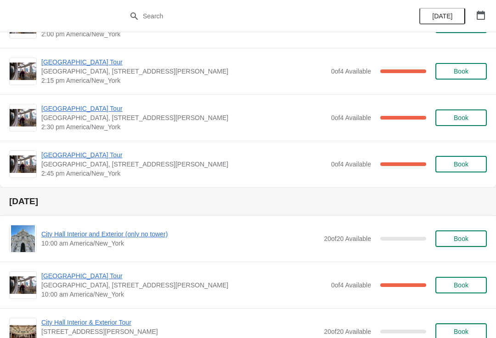
click at [79, 157] on span "[GEOGRAPHIC_DATA] Tour" at bounding box center [183, 154] width 285 height 9
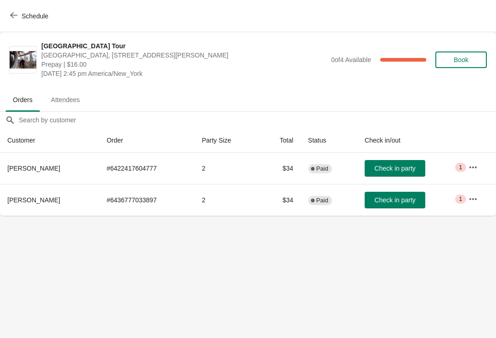
scroll to position [0, 0]
click at [14, 17] on icon "button" at bounding box center [13, 14] width 7 height 7
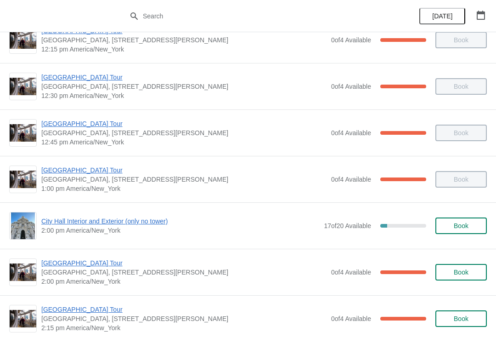
scroll to position [583, 0]
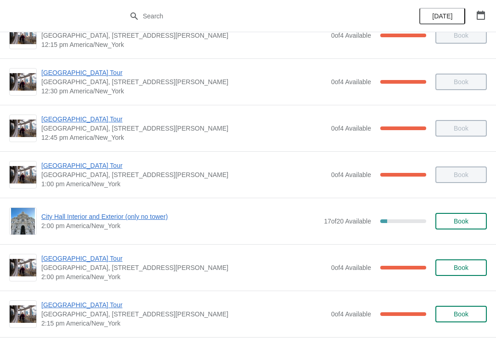
click at [146, 214] on span "City Hall Interior and Exterior (only no tower)" at bounding box center [180, 216] width 278 height 9
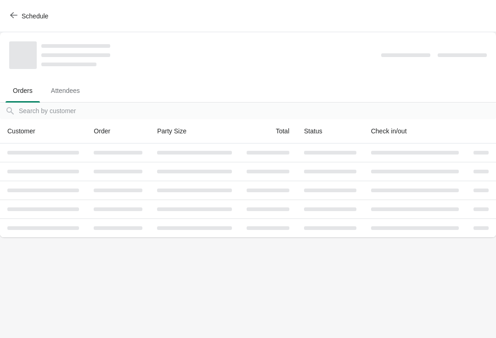
scroll to position [0, 0]
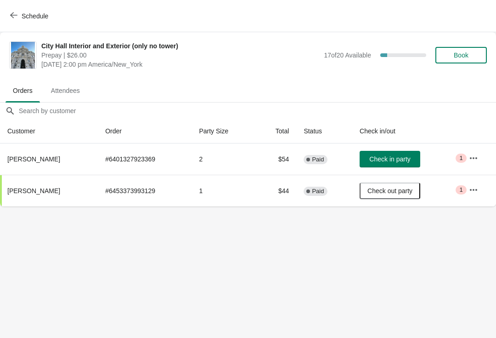
click at [401, 154] on button "Check in party" at bounding box center [390, 159] width 61 height 17
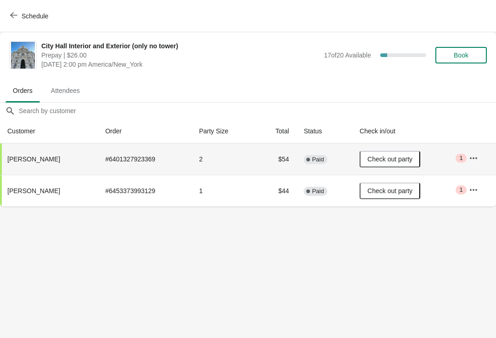
click at [12, 17] on icon "button" at bounding box center [13, 15] width 7 height 6
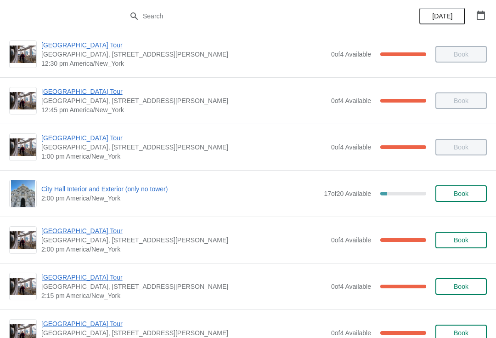
scroll to position [617, 0]
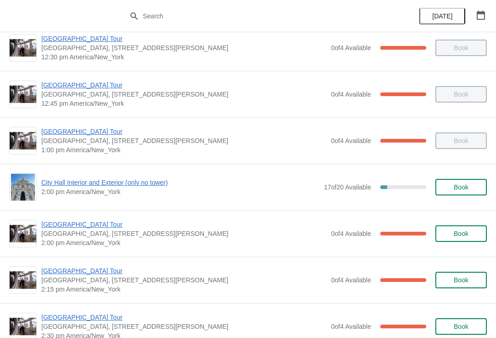
click at [97, 226] on span "[GEOGRAPHIC_DATA] Tour" at bounding box center [183, 224] width 285 height 9
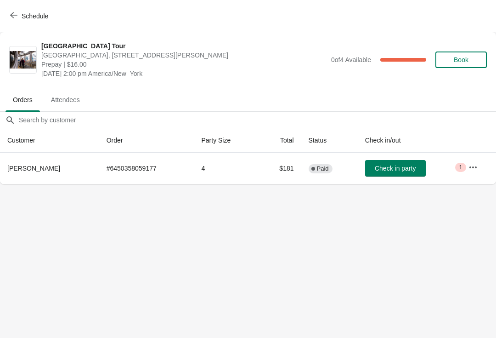
click at [393, 161] on button "Check in party" at bounding box center [395, 168] width 61 height 17
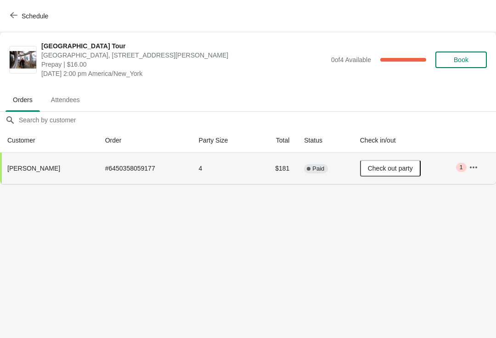
click at [17, 20] on span "Schedule" at bounding box center [30, 15] width 36 height 9
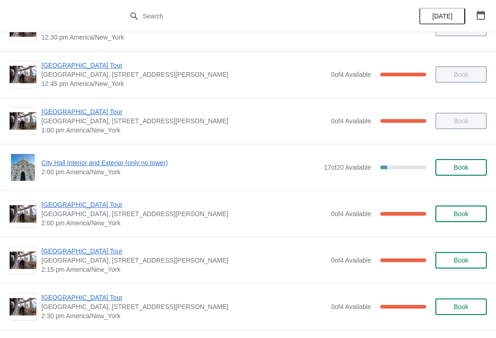
scroll to position [727, 0]
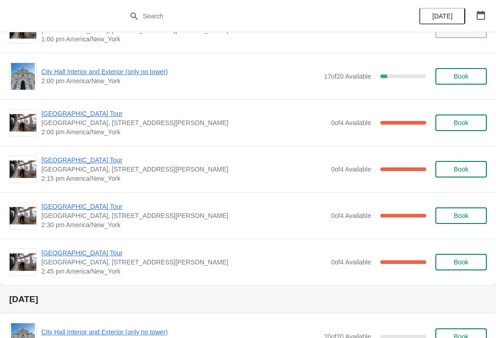
click at [99, 162] on span "[GEOGRAPHIC_DATA] Tour" at bounding box center [183, 159] width 285 height 9
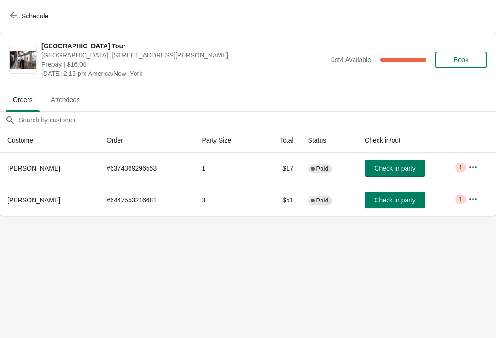
click at [17, 17] on span "Schedule" at bounding box center [30, 15] width 36 height 9
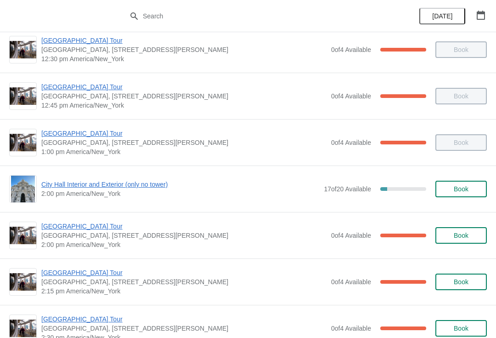
scroll to position [655, 0]
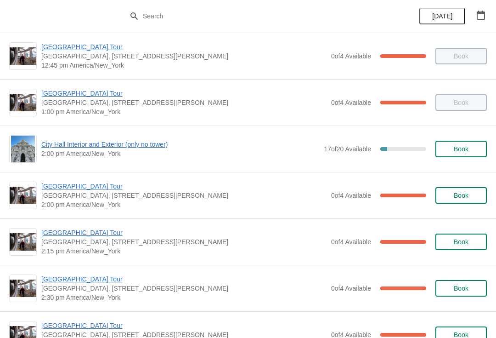
click at [77, 232] on span "[GEOGRAPHIC_DATA] Tour" at bounding box center [183, 232] width 285 height 9
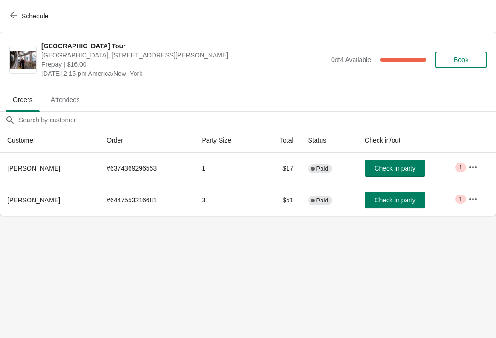
scroll to position [0, 0]
click at [391, 206] on button "Check in party" at bounding box center [395, 200] width 61 height 17
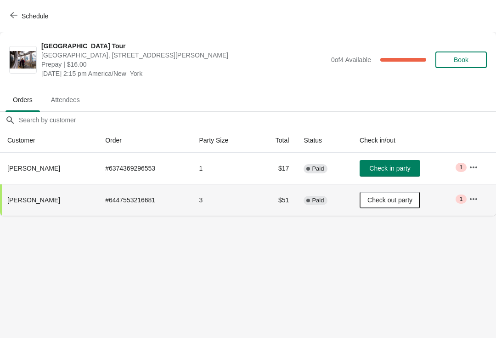
click at [6, 11] on button "Schedule" at bounding box center [30, 16] width 51 height 17
